Goal: Task Accomplishment & Management: Complete application form

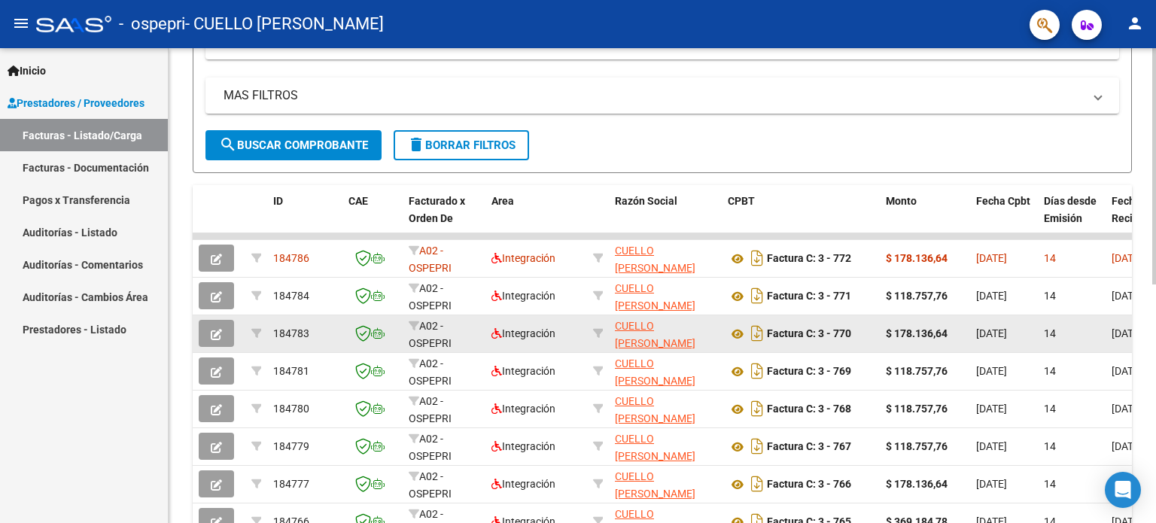
scroll to position [301, 0]
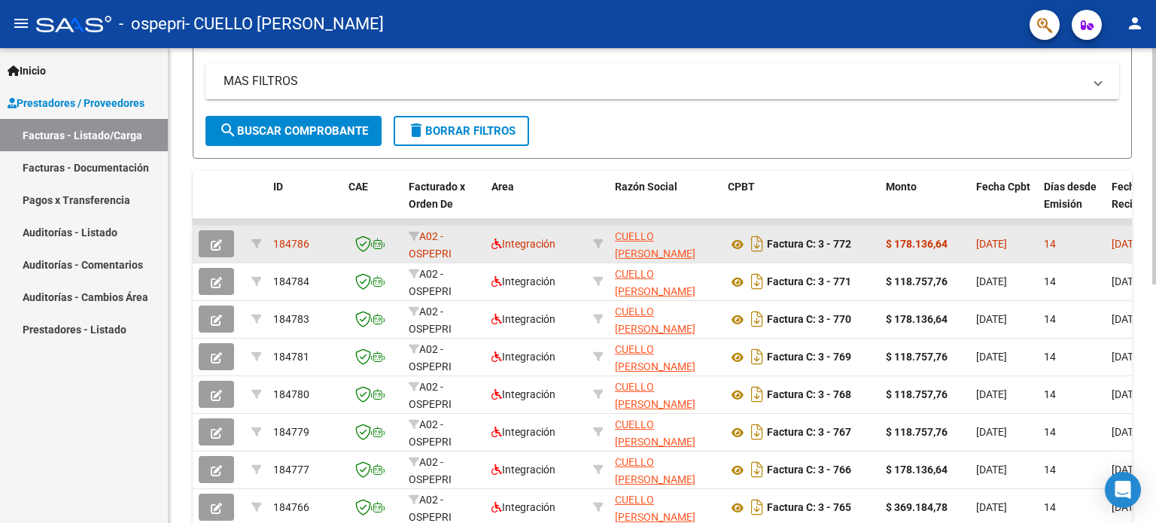
click at [904, 242] on strong "$ 178.136,64" at bounding box center [917, 244] width 62 height 12
click at [216, 240] on icon "button" at bounding box center [216, 244] width 11 height 11
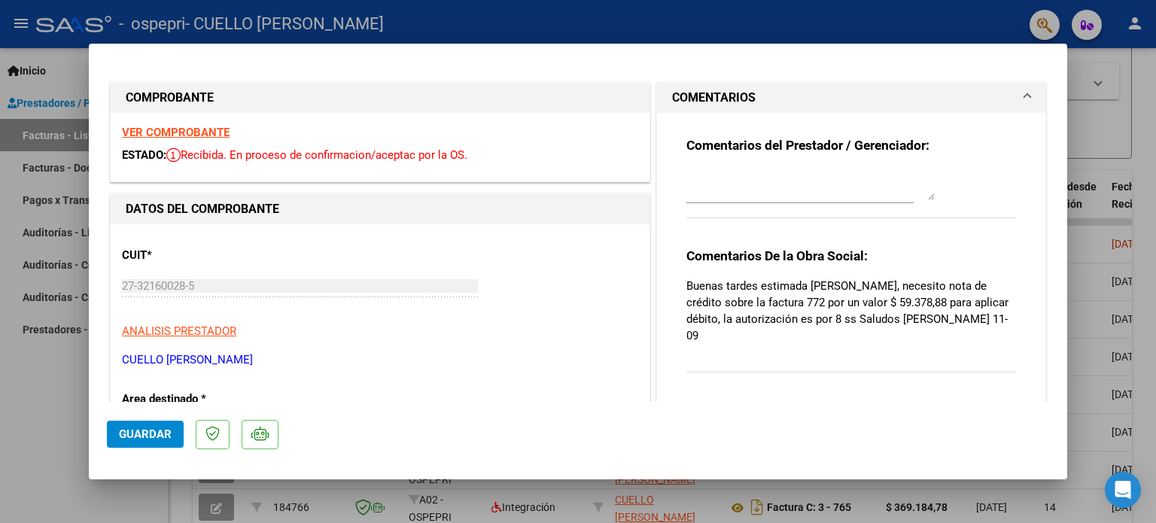
click at [522, 26] on div at bounding box center [578, 261] width 1156 height 523
type input "$ 0,00"
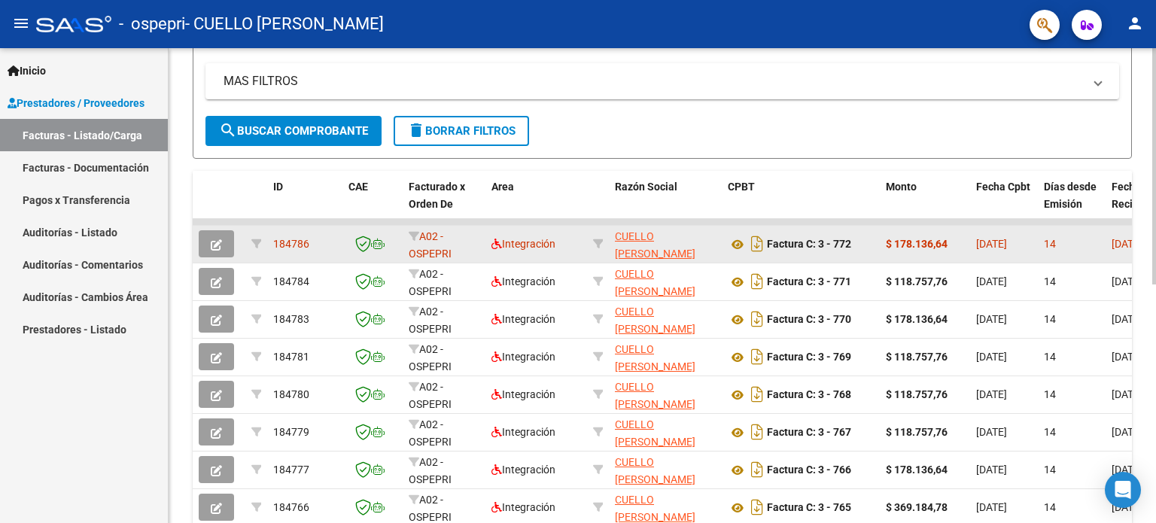
click at [211, 240] on icon "button" at bounding box center [216, 244] width 11 height 11
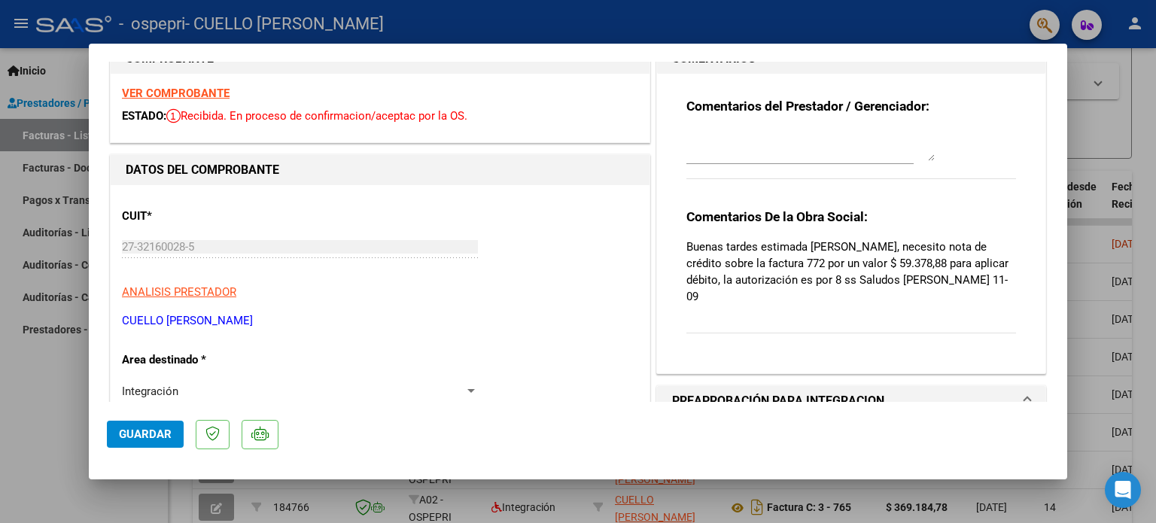
scroll to position [0, 0]
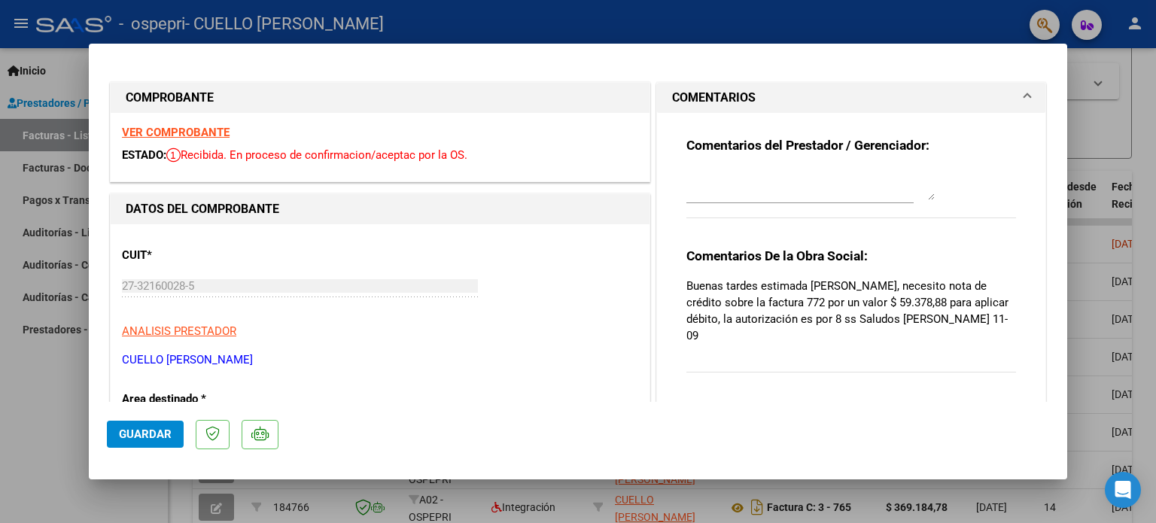
click at [756, 205] on div at bounding box center [799, 192] width 227 height 50
click at [752, 196] on textarea at bounding box center [810, 185] width 248 height 30
click at [871, 181] on textarea "Buenas tardes [PERSON_NAME], la autorización de [PERSON_NAME] es por 12 sesione…" at bounding box center [810, 185] width 248 height 30
click at [868, 181] on textarea "Buenas tardes [PERSON_NAME], la autorización de [PERSON_NAME] es por 12 sesione…" at bounding box center [810, 185] width 248 height 30
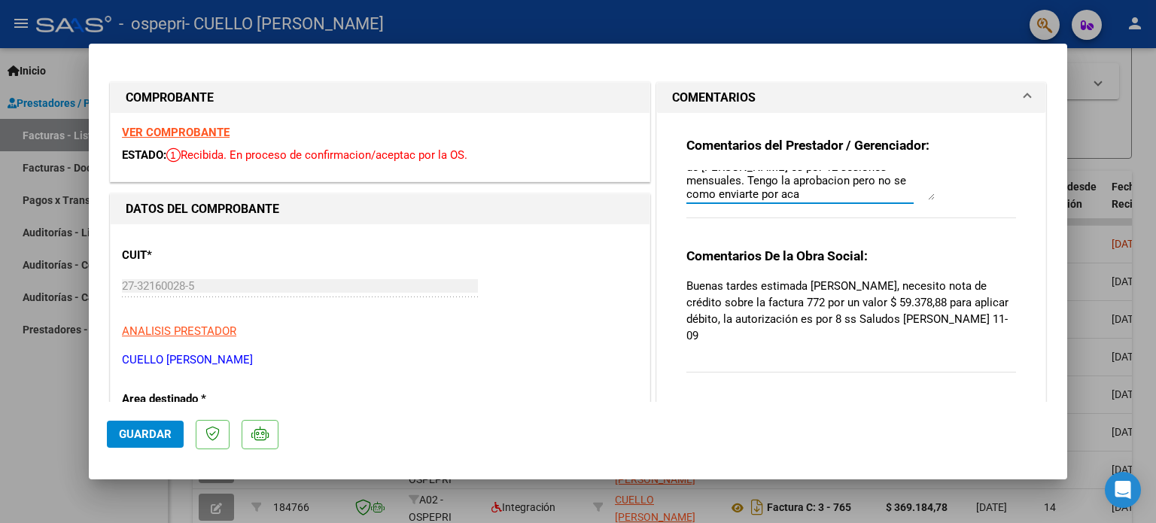
click at [772, 179] on textarea "Buenas tardes [PERSON_NAME], la autorización de [PERSON_NAME] es por 12 sesione…" at bounding box center [810, 185] width 248 height 30
click at [740, 198] on textarea "Buenas tardes [PERSON_NAME], la autorización de [PERSON_NAME] es por 12 sesione…" at bounding box center [810, 185] width 248 height 30
click at [846, 177] on textarea "Buenas tardes [PERSON_NAME], la autorización de [PERSON_NAME] es por 12 sesione…" at bounding box center [810, 185] width 248 height 30
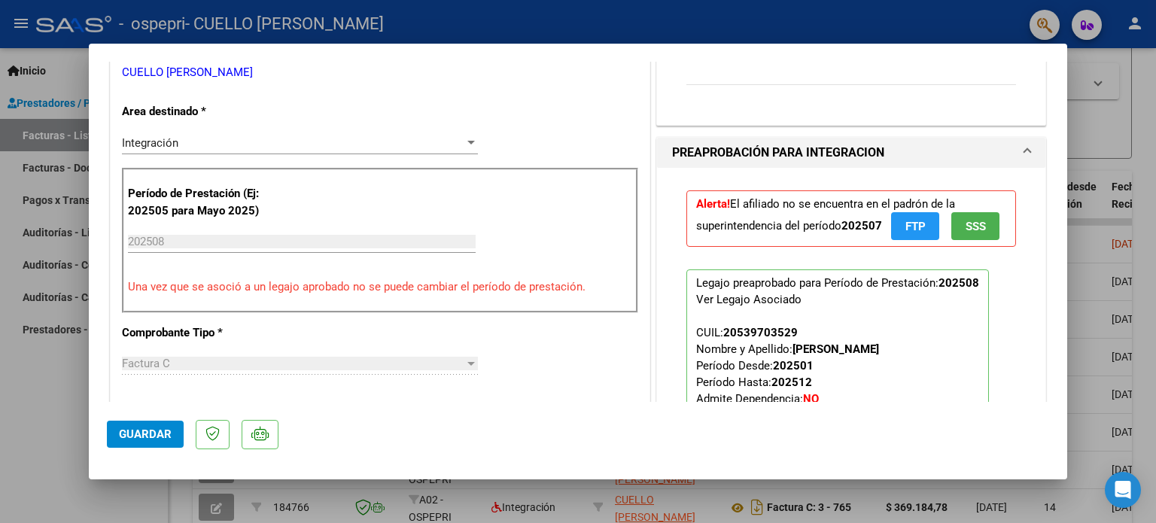
scroll to position [226, 0]
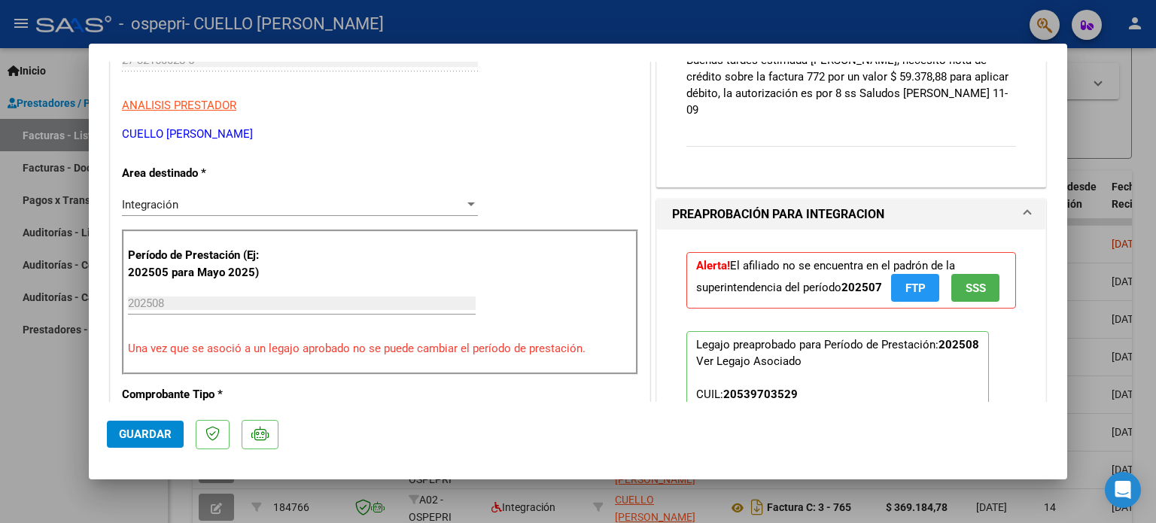
type textarea "Buenas tardes [PERSON_NAME], la autorización de [PERSON_NAME] es por 12 sesione…"
click at [921, 114] on div "Comentarios De la Obra Social: Buenas tardes estimada [PERSON_NAME], necesito n…" at bounding box center [851, 92] width 330 height 141
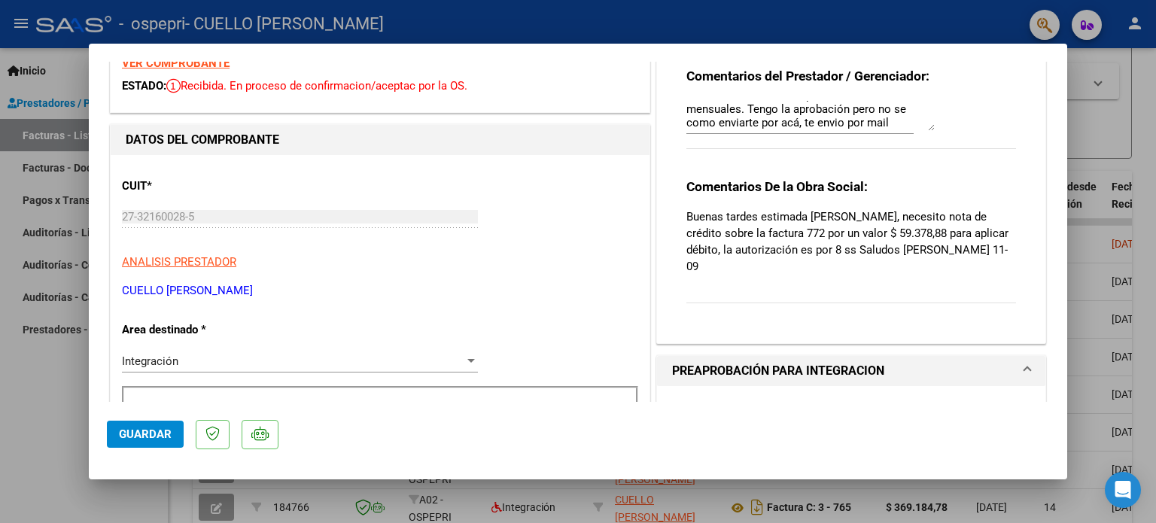
scroll to position [0, 0]
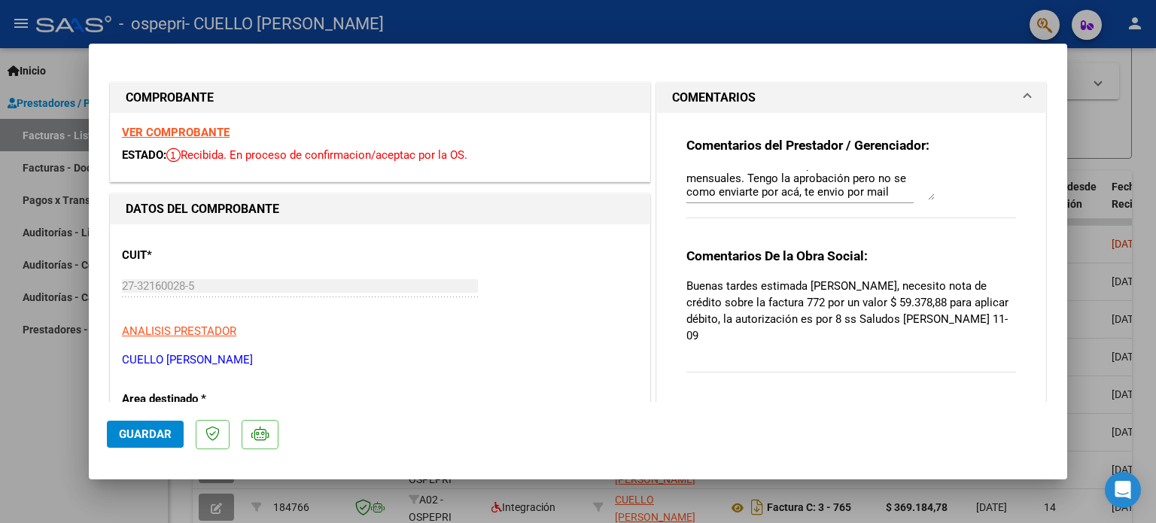
drag, startPoint x: 838, startPoint y: 263, endPoint x: 837, endPoint y: 238, distance: 24.9
click at [839, 263] on strong "Comentarios De la Obra Social:" at bounding box center [776, 255] width 181 height 15
click at [810, 183] on textarea "Buenas tardes [PERSON_NAME], la autorización de [PERSON_NAME] es por 12 sesione…" at bounding box center [810, 185] width 248 height 30
click at [924, 199] on textarea "Buenas tardes [PERSON_NAME], la autorización de [PERSON_NAME] es por 12 sesione…" at bounding box center [810, 185] width 248 height 30
click at [924, 194] on textarea "Buenas tardes [PERSON_NAME], la autorización de [PERSON_NAME] es por 12 sesione…" at bounding box center [810, 185] width 248 height 30
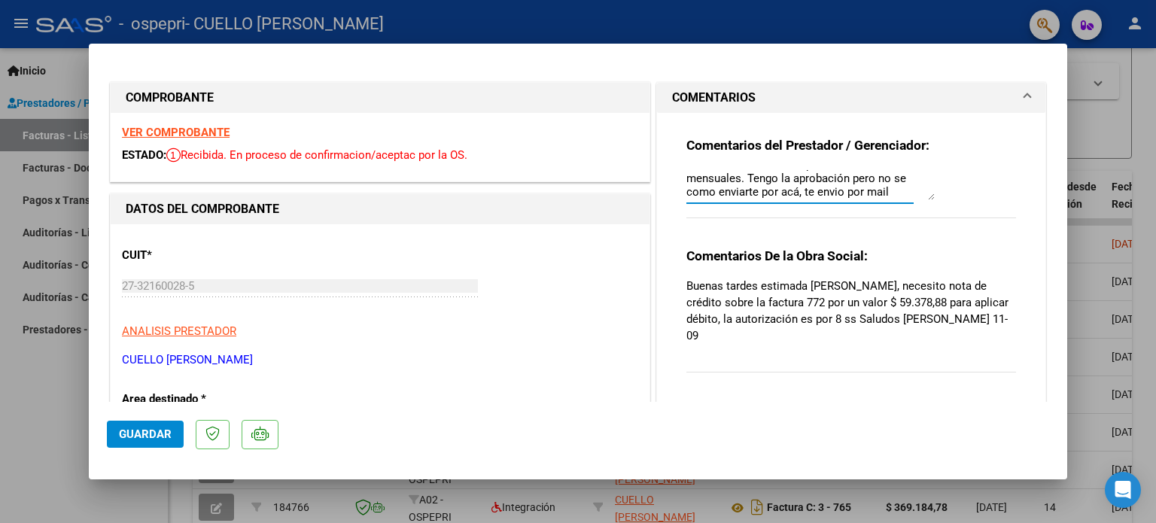
click at [920, 188] on textarea "Buenas tardes [PERSON_NAME], la autorización de [PERSON_NAME] es por 12 sesione…" at bounding box center [810, 185] width 248 height 30
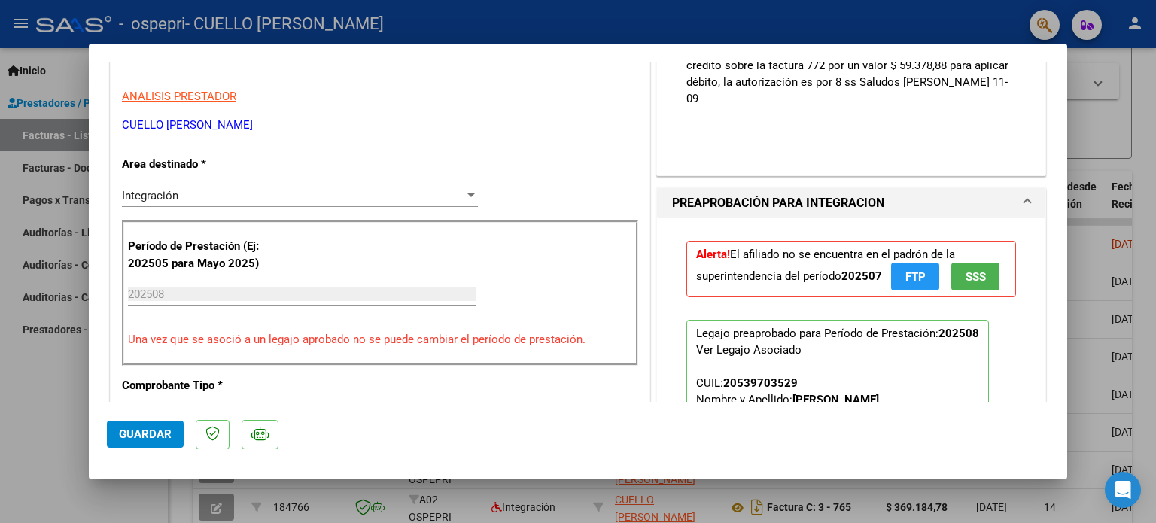
scroll to position [151, 0]
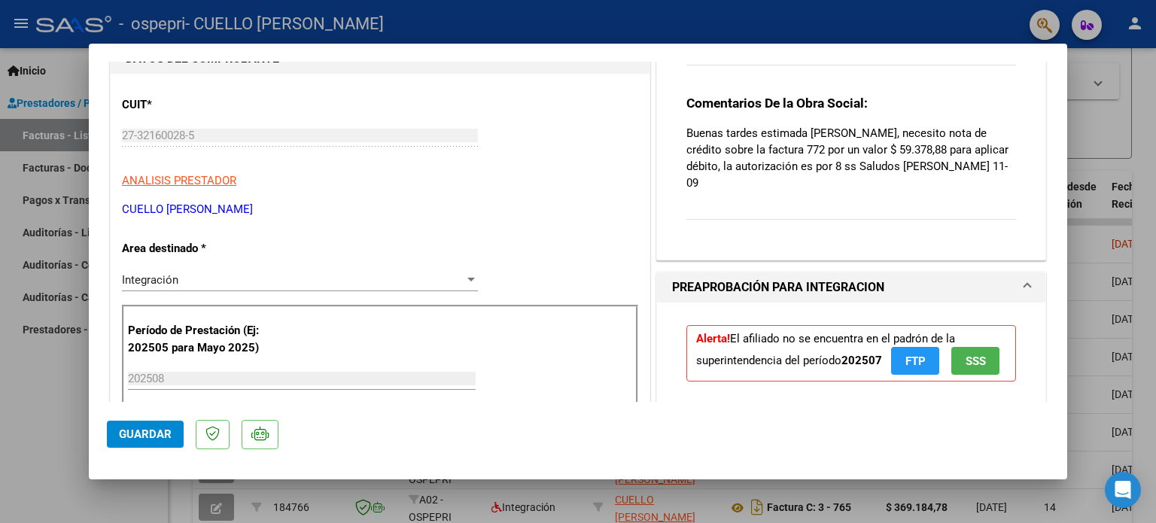
click at [825, 208] on div "Comentarios De la Obra Social: Buenas tardes estimada [PERSON_NAME], necesito n…" at bounding box center [851, 165] width 330 height 141
click at [826, 205] on div "Comentarios De la Obra Social: Buenas tardes estimada [PERSON_NAME], necesito n…" at bounding box center [851, 165] width 330 height 141
drag, startPoint x: 809, startPoint y: 173, endPoint x: 803, endPoint y: 168, distance: 8.0
click at [804, 169] on div "Comentarios De la Obra Social: Buenas tardes estimada [PERSON_NAME], necesito n…" at bounding box center [851, 165] width 330 height 141
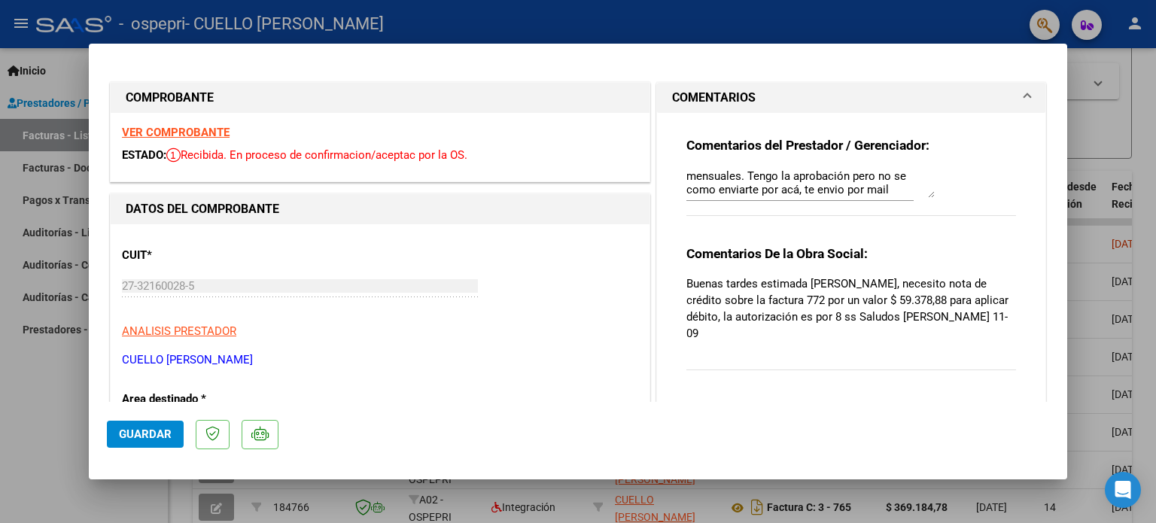
click at [784, 154] on div "Comentarios del Prestador / Gerenciador: Buenas tardes [PERSON_NAME], la autori…" at bounding box center [851, 184] width 330 height 95
click at [1099, 182] on div at bounding box center [578, 261] width 1156 height 523
type input "$ 0,00"
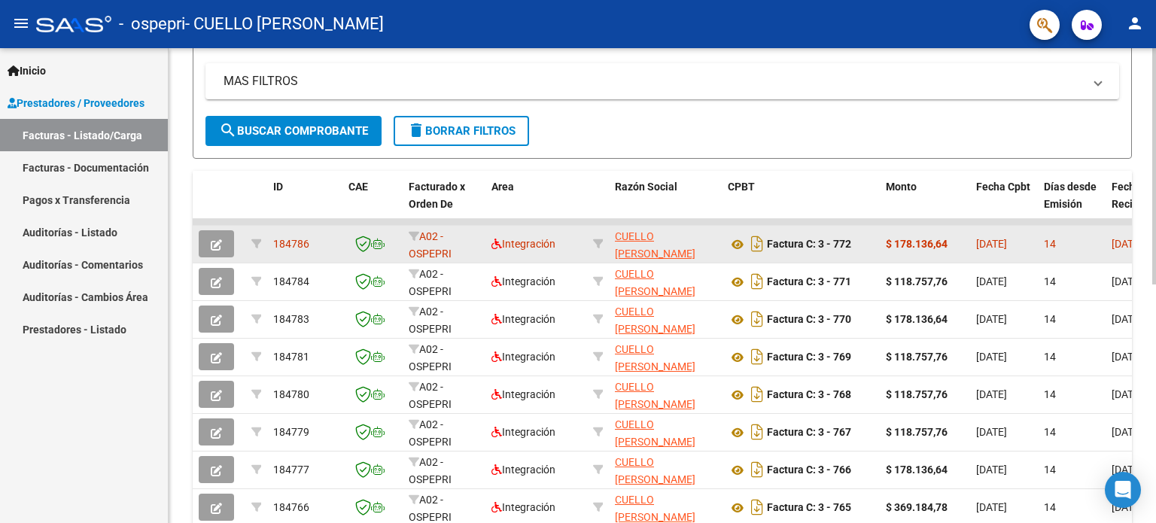
click at [893, 238] on strong "$ 178.136,64" at bounding box center [917, 244] width 62 height 12
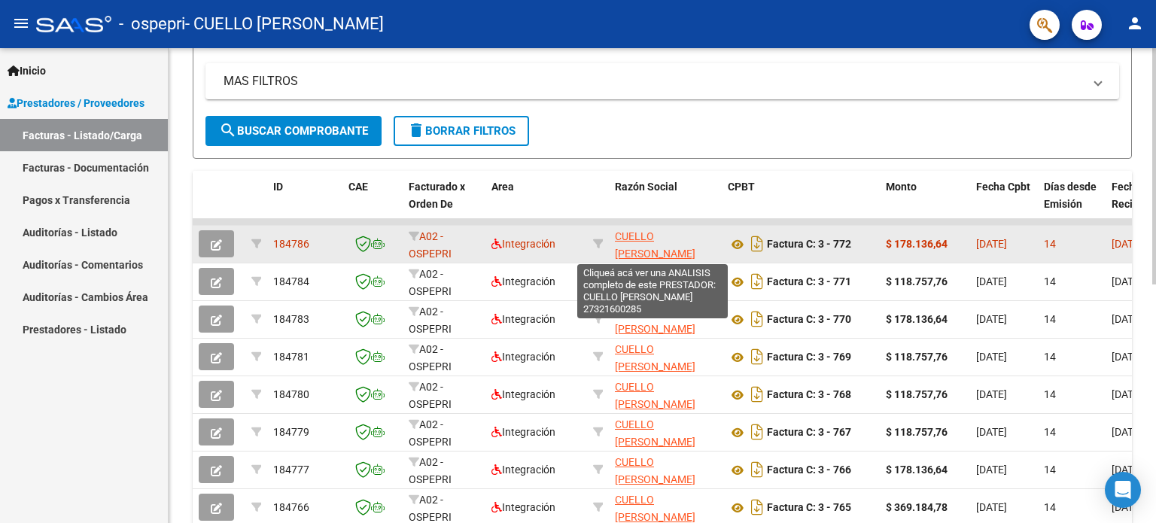
click at [623, 240] on span "CUELLO [PERSON_NAME]" at bounding box center [655, 244] width 81 height 29
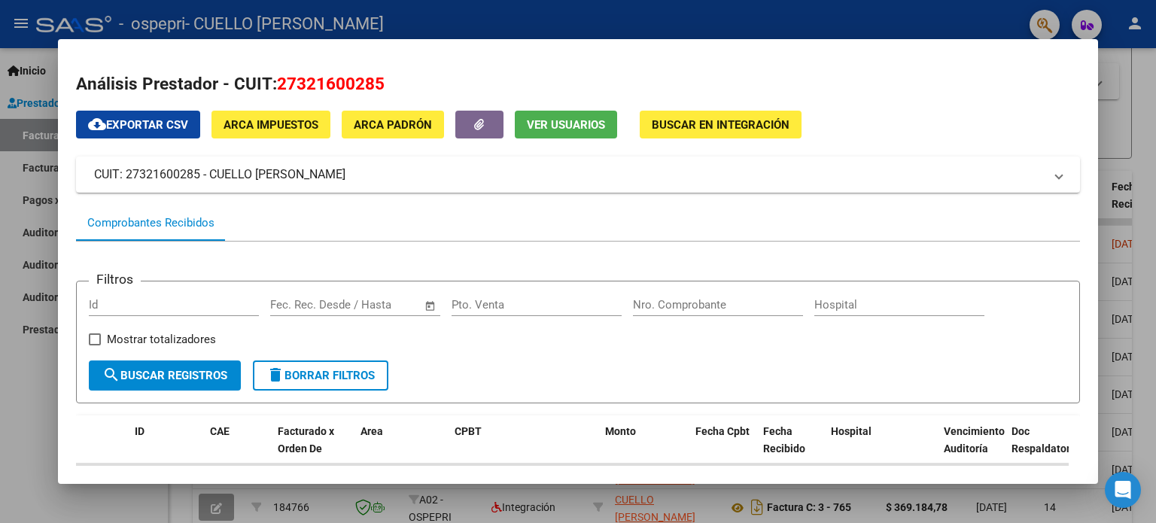
click at [876, 26] on div at bounding box center [578, 261] width 1156 height 523
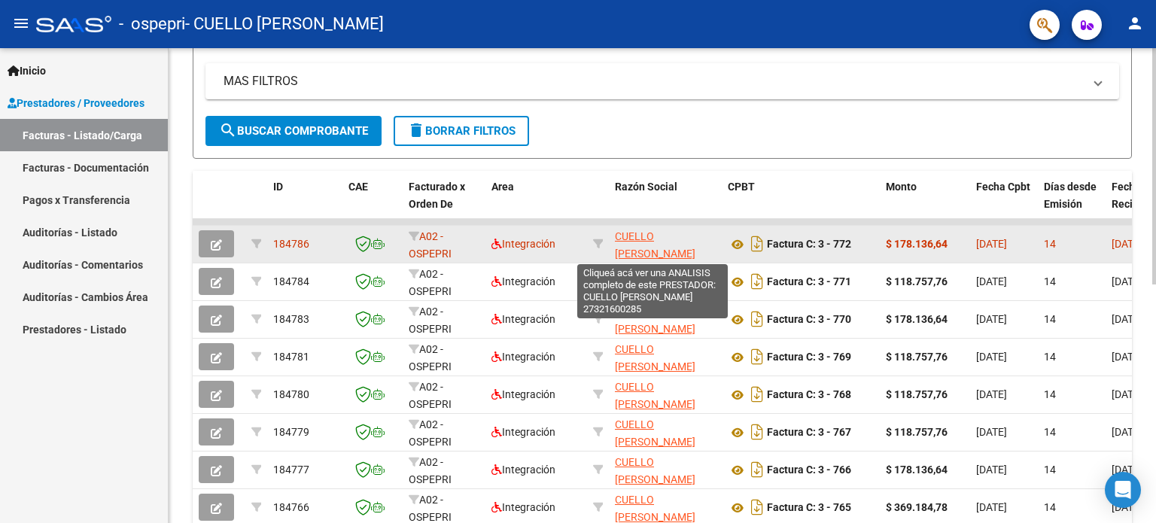
click at [633, 238] on span "CUELLO [PERSON_NAME]" at bounding box center [655, 244] width 81 height 29
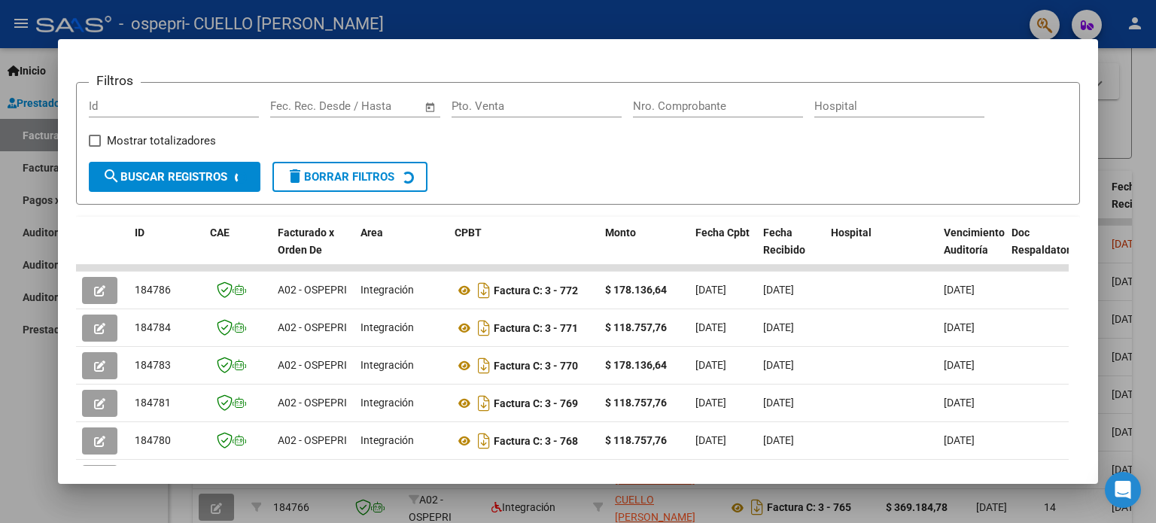
scroll to position [252, 0]
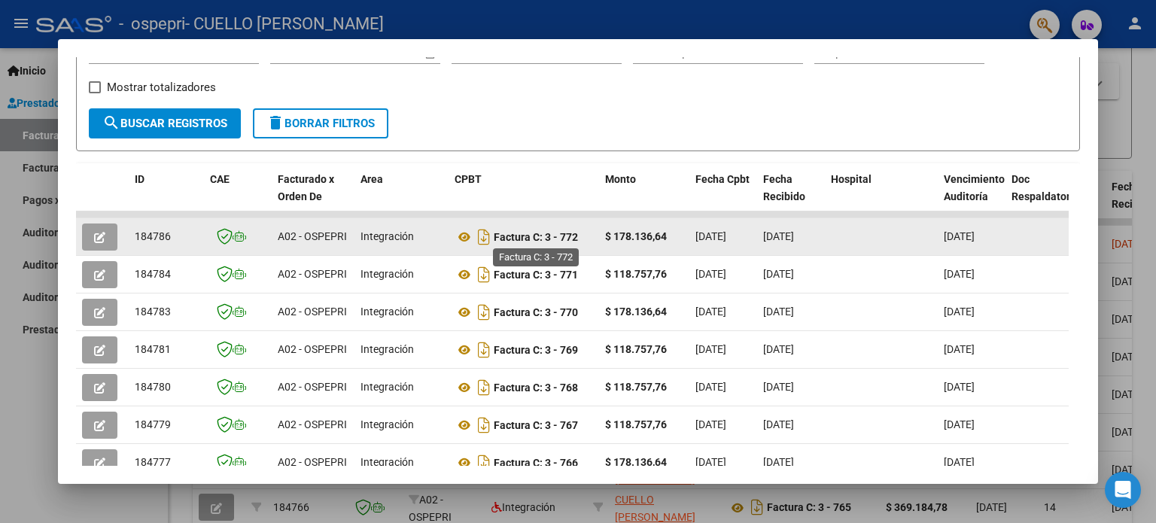
click at [570, 235] on strong "Factura C: 3 - 772" at bounding box center [536, 237] width 84 height 12
drag, startPoint x: 309, startPoint y: 237, endPoint x: 202, endPoint y: 221, distance: 108.8
click at [300, 234] on span "A02 - OSPEPRI" at bounding box center [312, 236] width 69 height 12
click at [103, 233] on icon "button" at bounding box center [99, 237] width 11 height 11
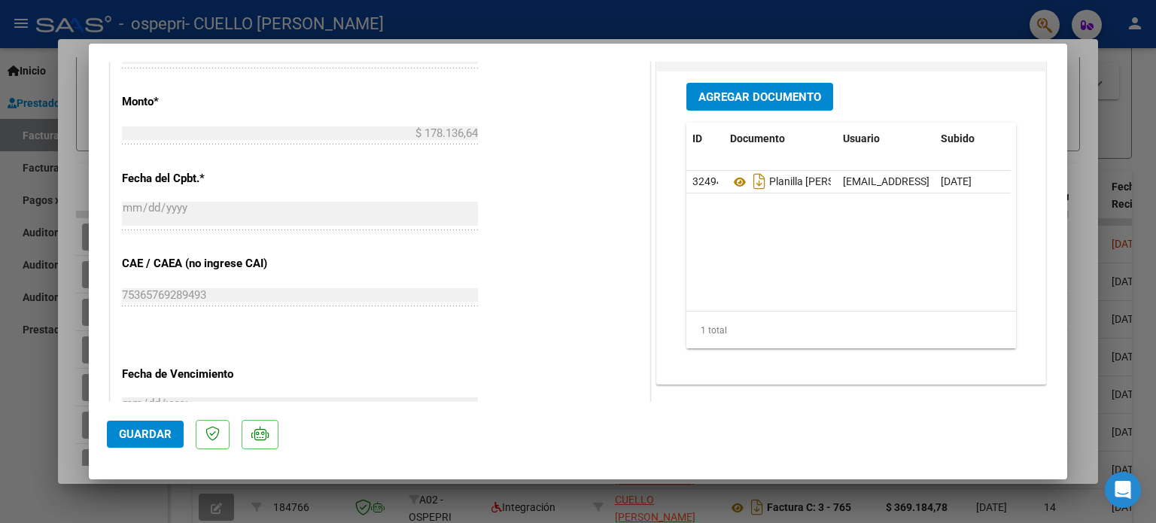
scroll to position [753, 0]
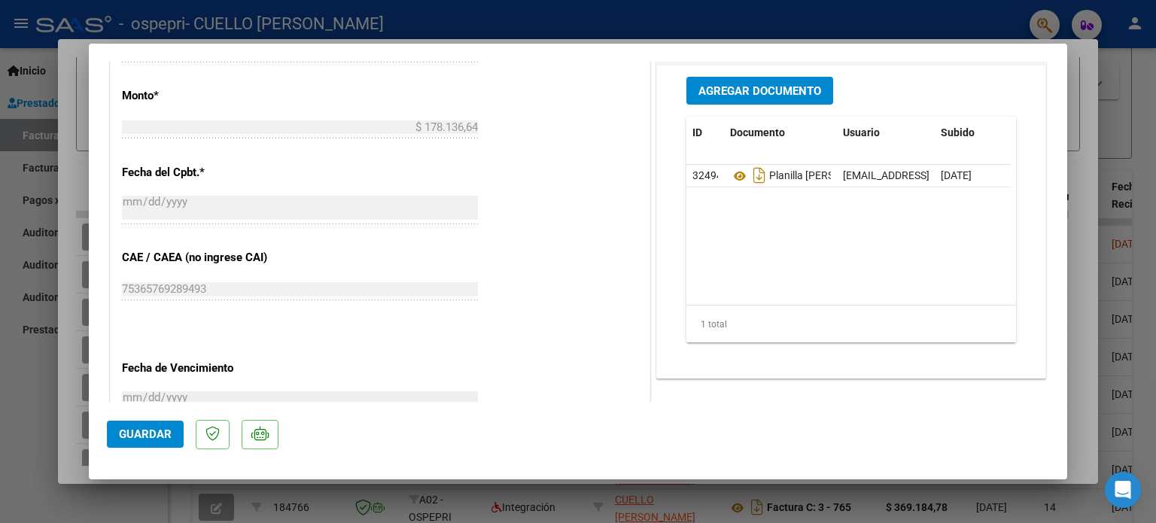
click at [703, 229] on datatable-body "32494 Planilla [PERSON_NAME] [EMAIL_ADDRESS][DOMAIN_NAME] - [PERSON_NAME] [DATE]" at bounding box center [848, 235] width 324 height 140
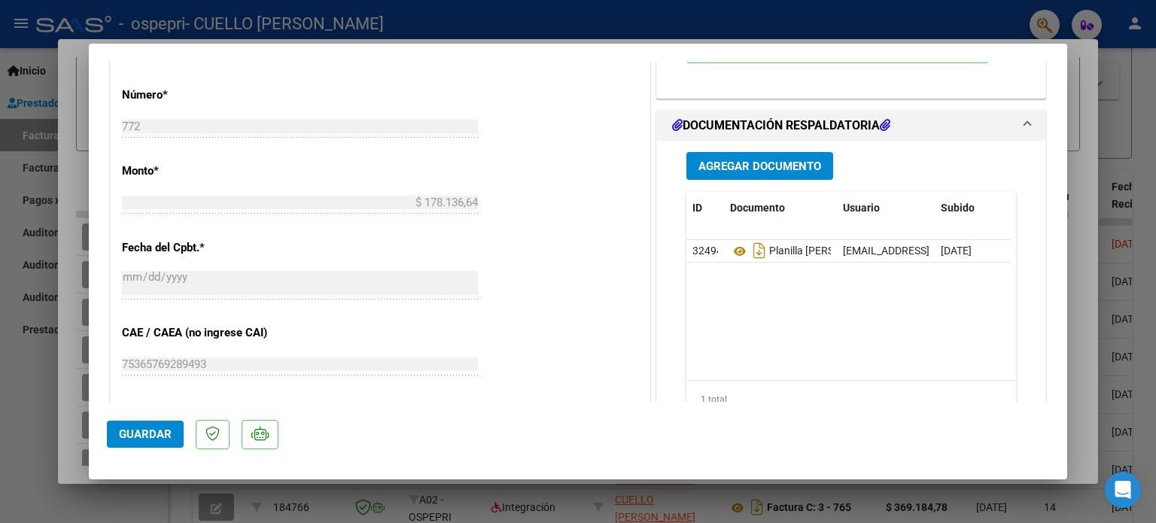
scroll to position [573, 0]
